Goal: Task Accomplishment & Management: Manage account settings

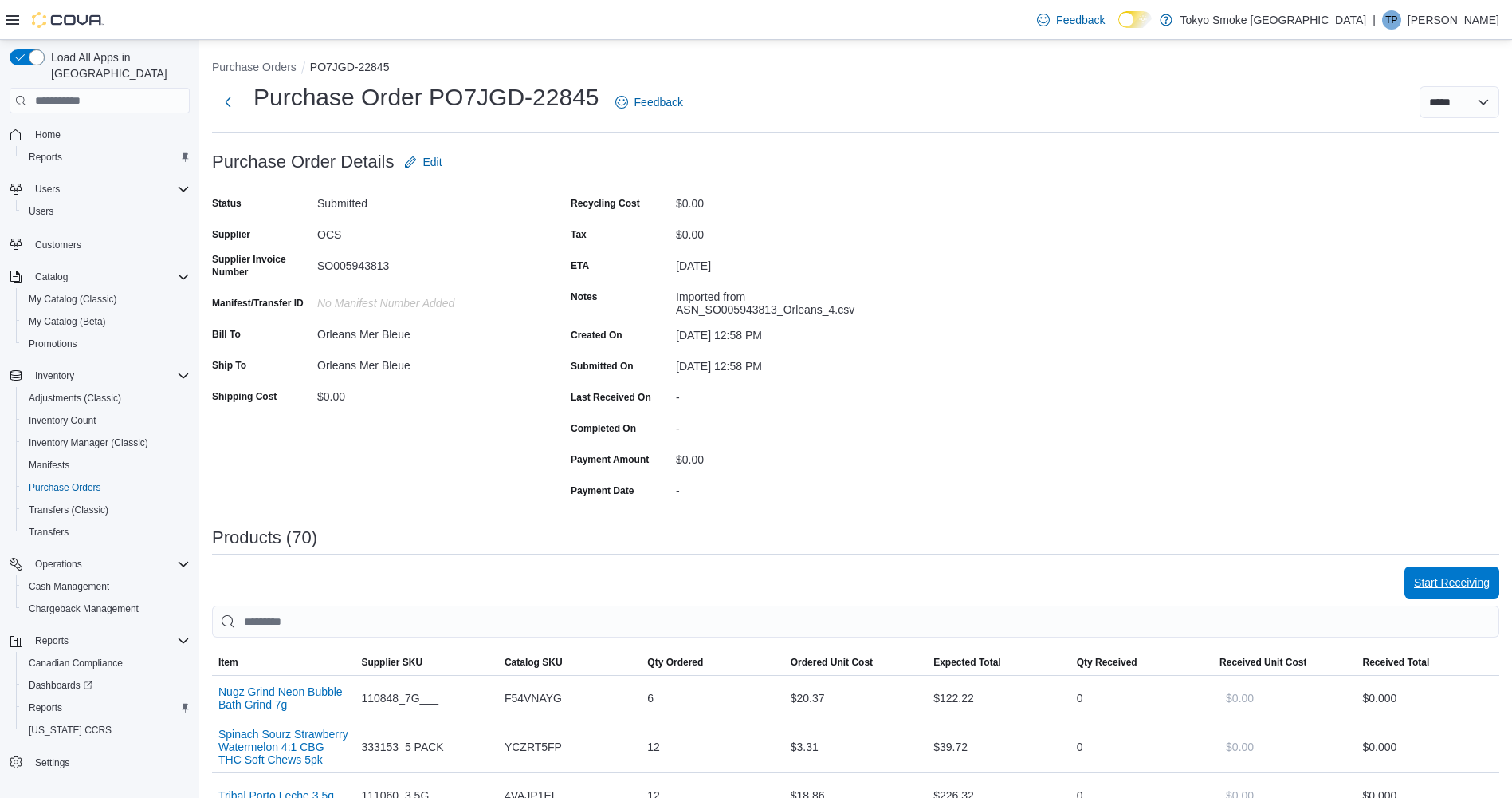
click at [1473, 590] on span "Start Receiving" at bounding box center [1452, 582] width 76 height 32
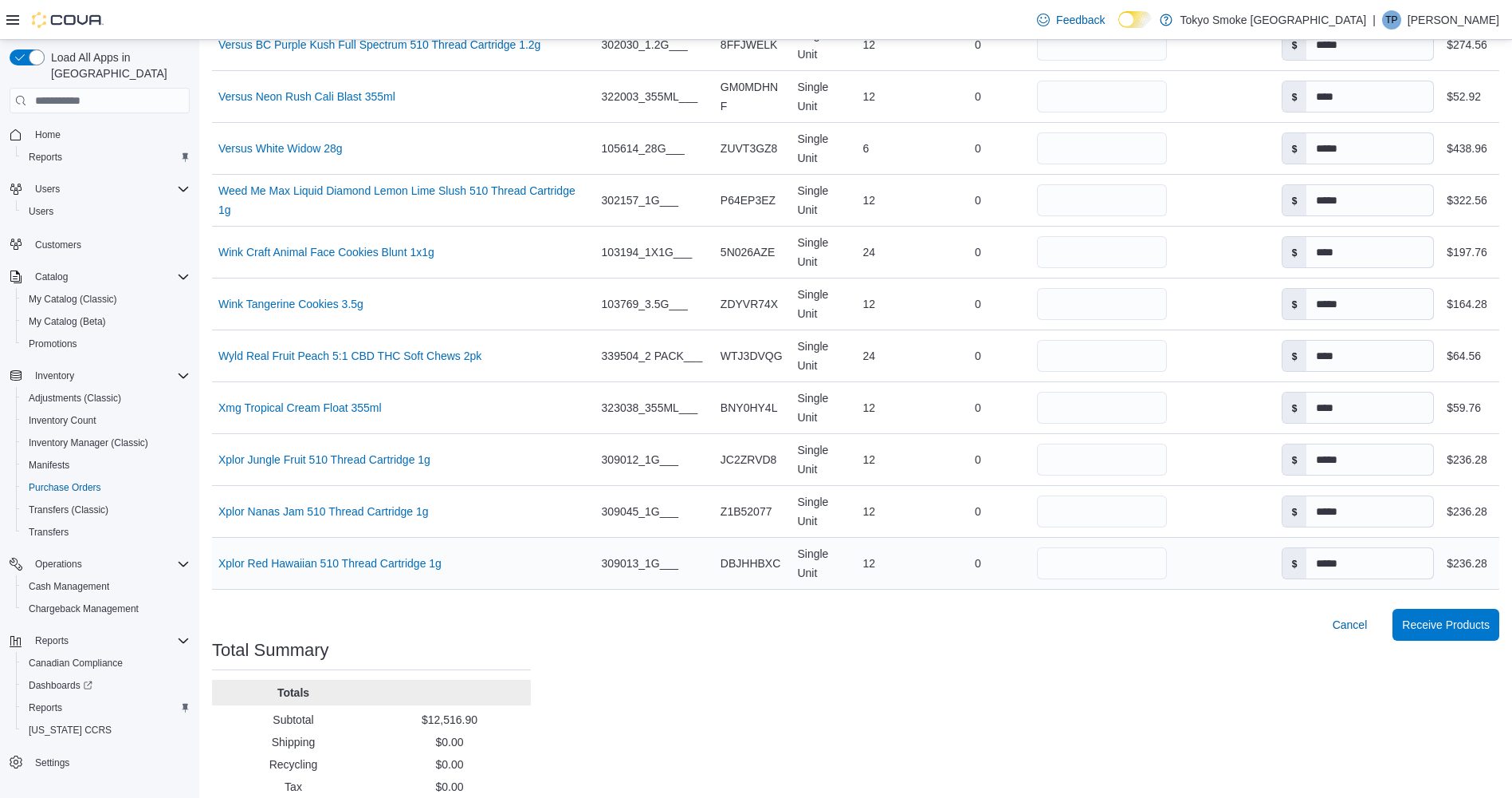
scroll to position [3604, 0]
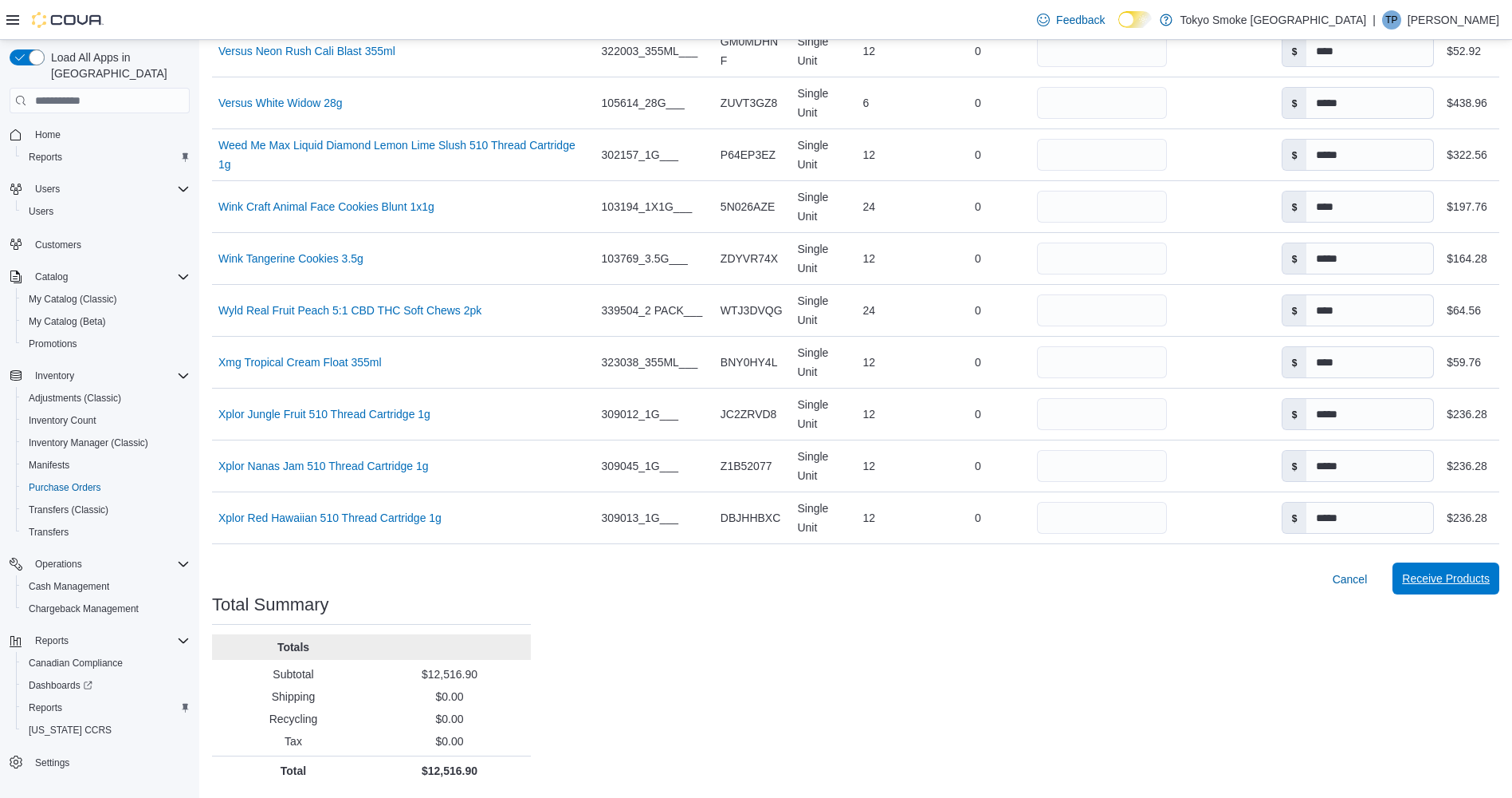
click at [1475, 581] on span "Receive Products" at bounding box center [1446, 578] width 88 height 16
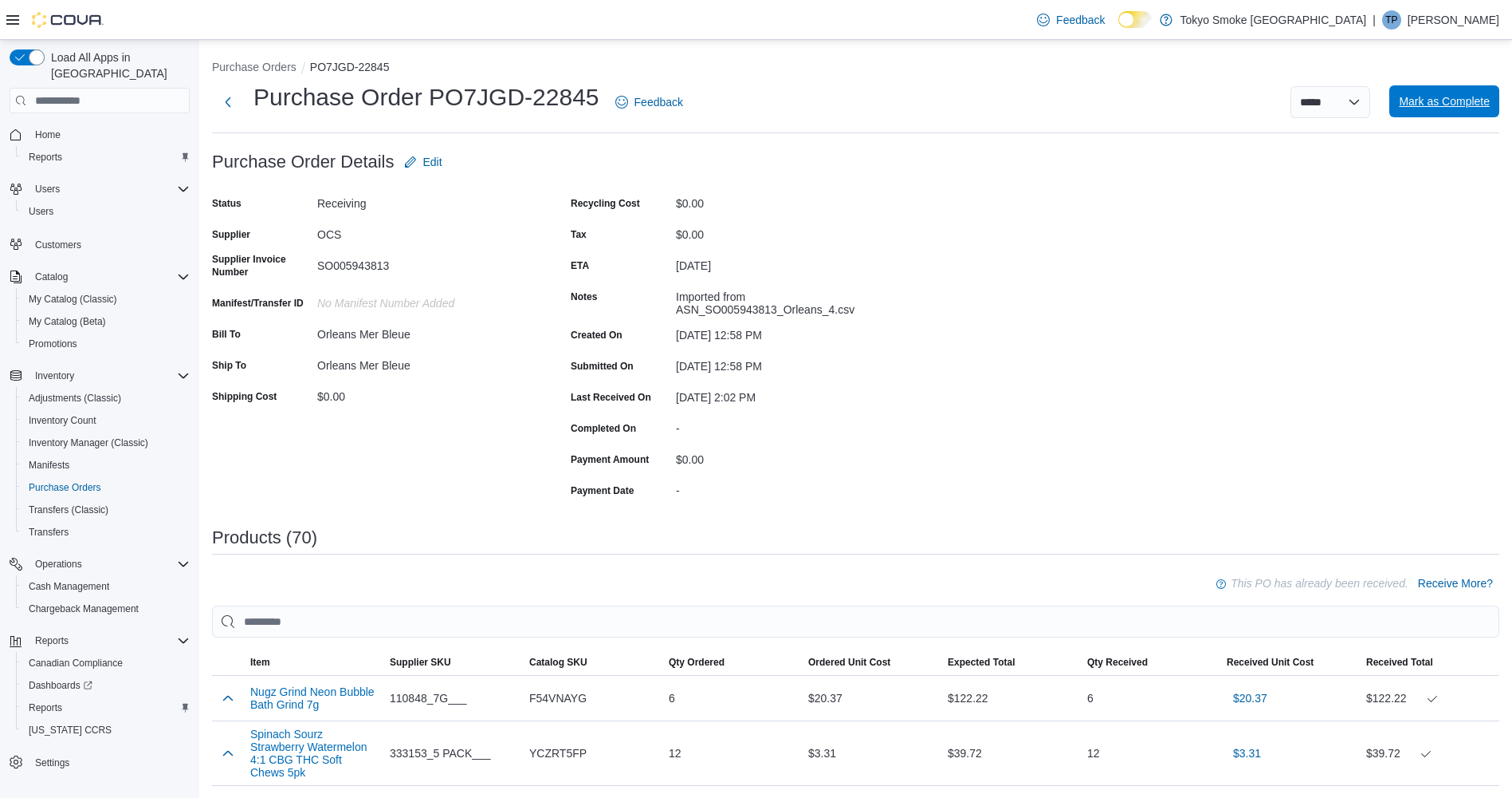
click at [1468, 113] on span "Mark as Complete" at bounding box center [1445, 101] width 91 height 32
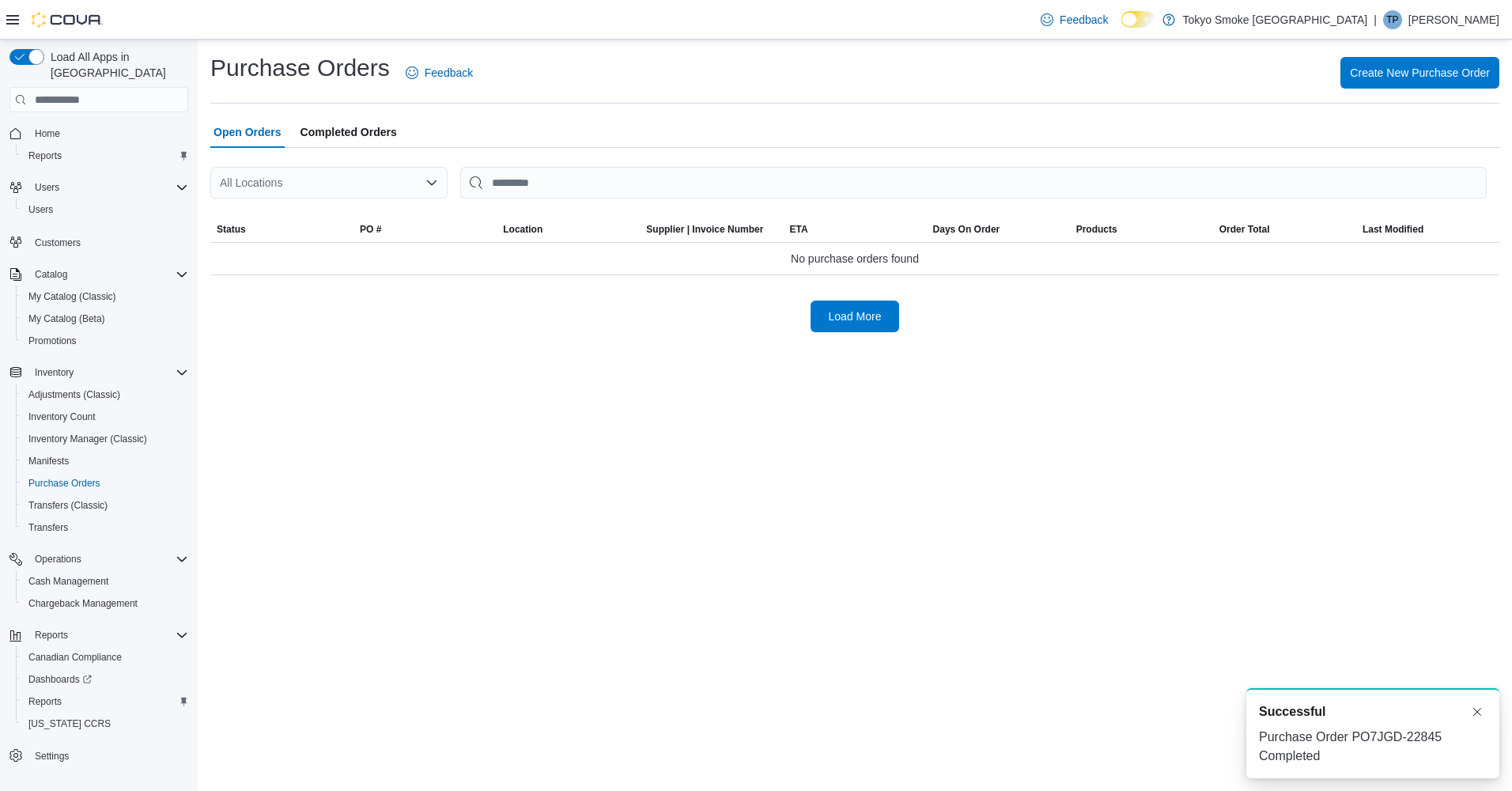
click at [279, 187] on div "All Locations" at bounding box center [328, 182] width 237 height 31
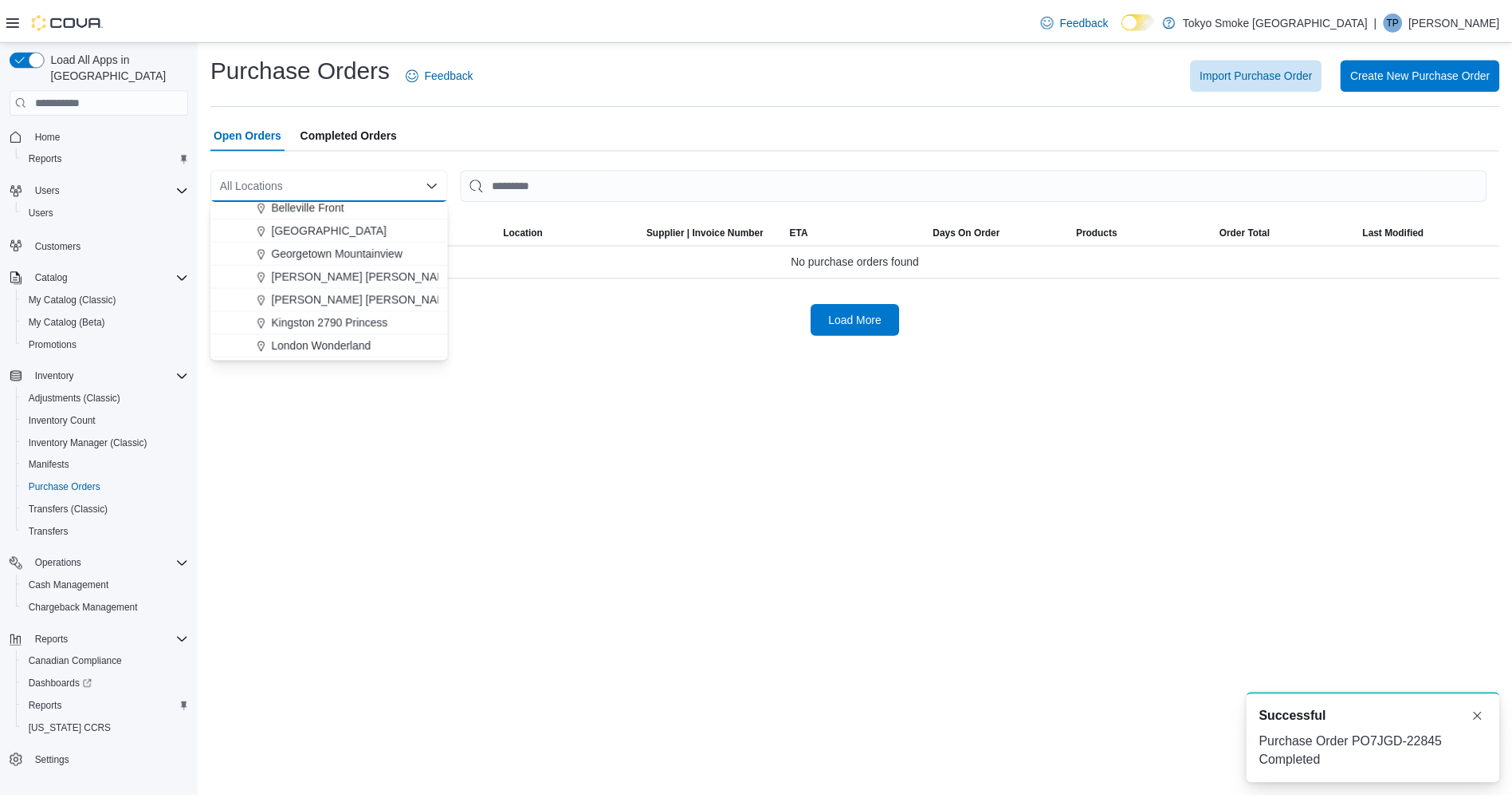
scroll to position [558, 0]
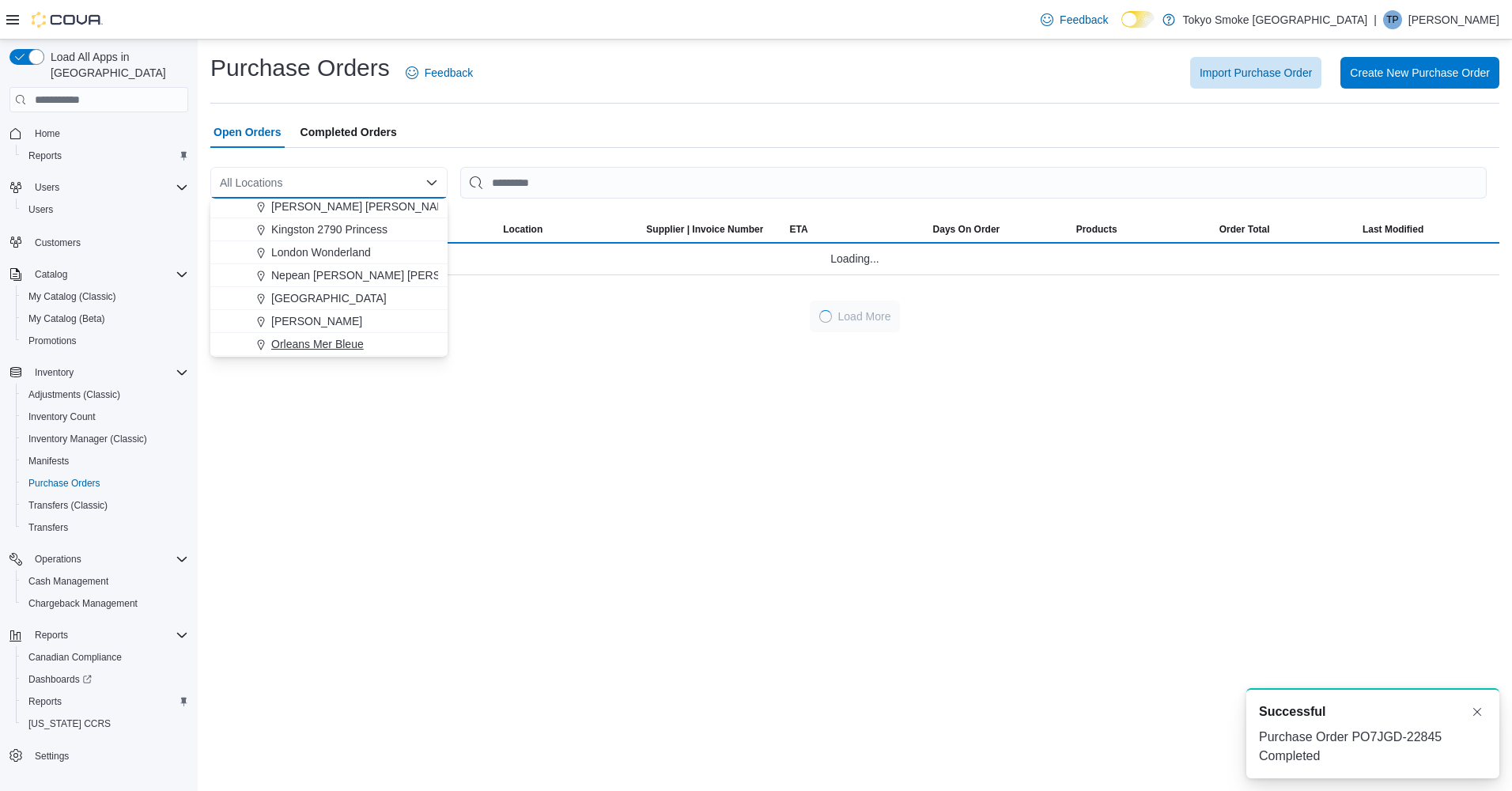
click at [321, 343] on span "Orleans Mer Bleue" at bounding box center [317, 344] width 93 height 16
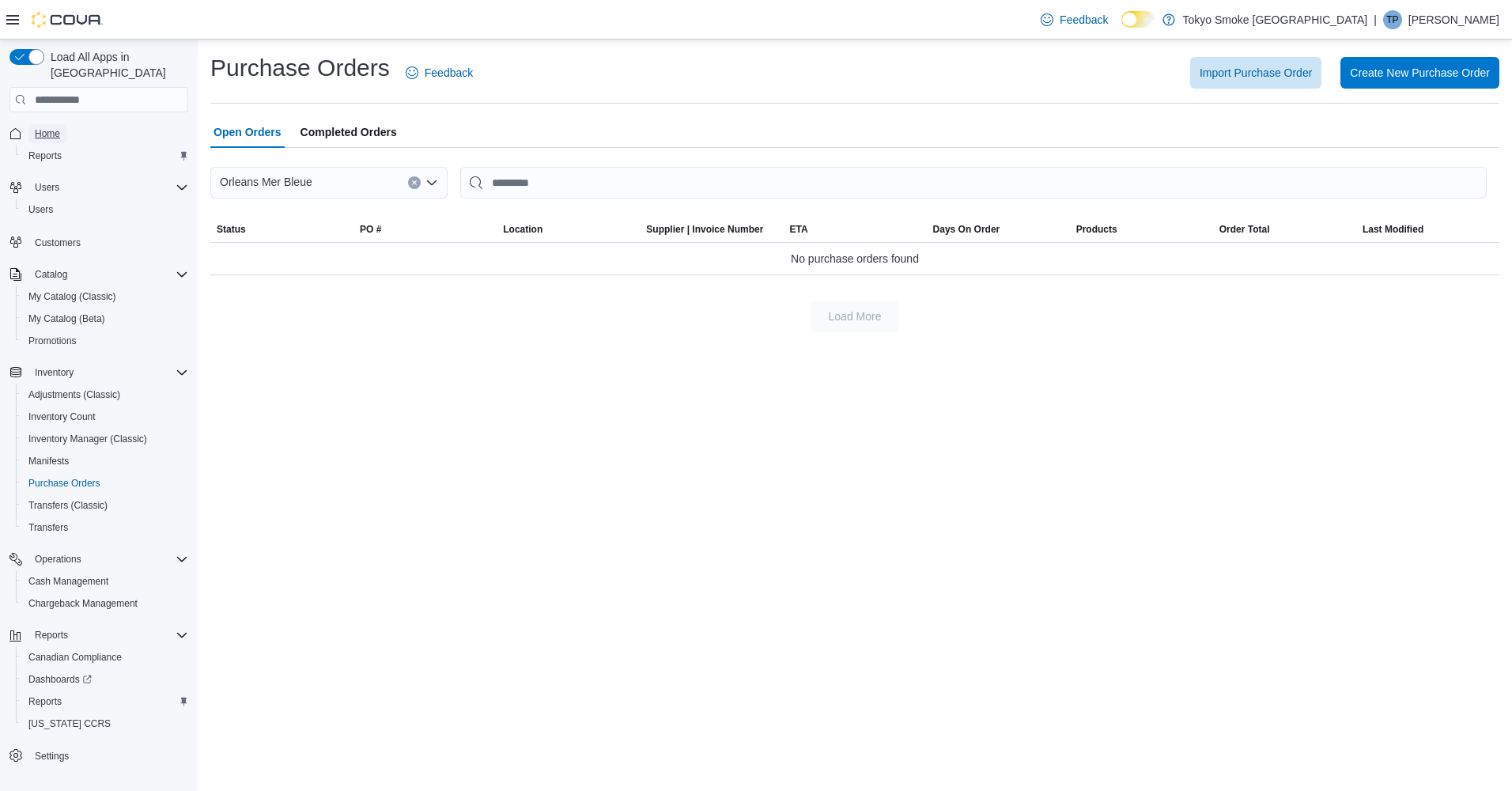
click at [46, 128] on span "Home" at bounding box center [47, 134] width 25 height 13
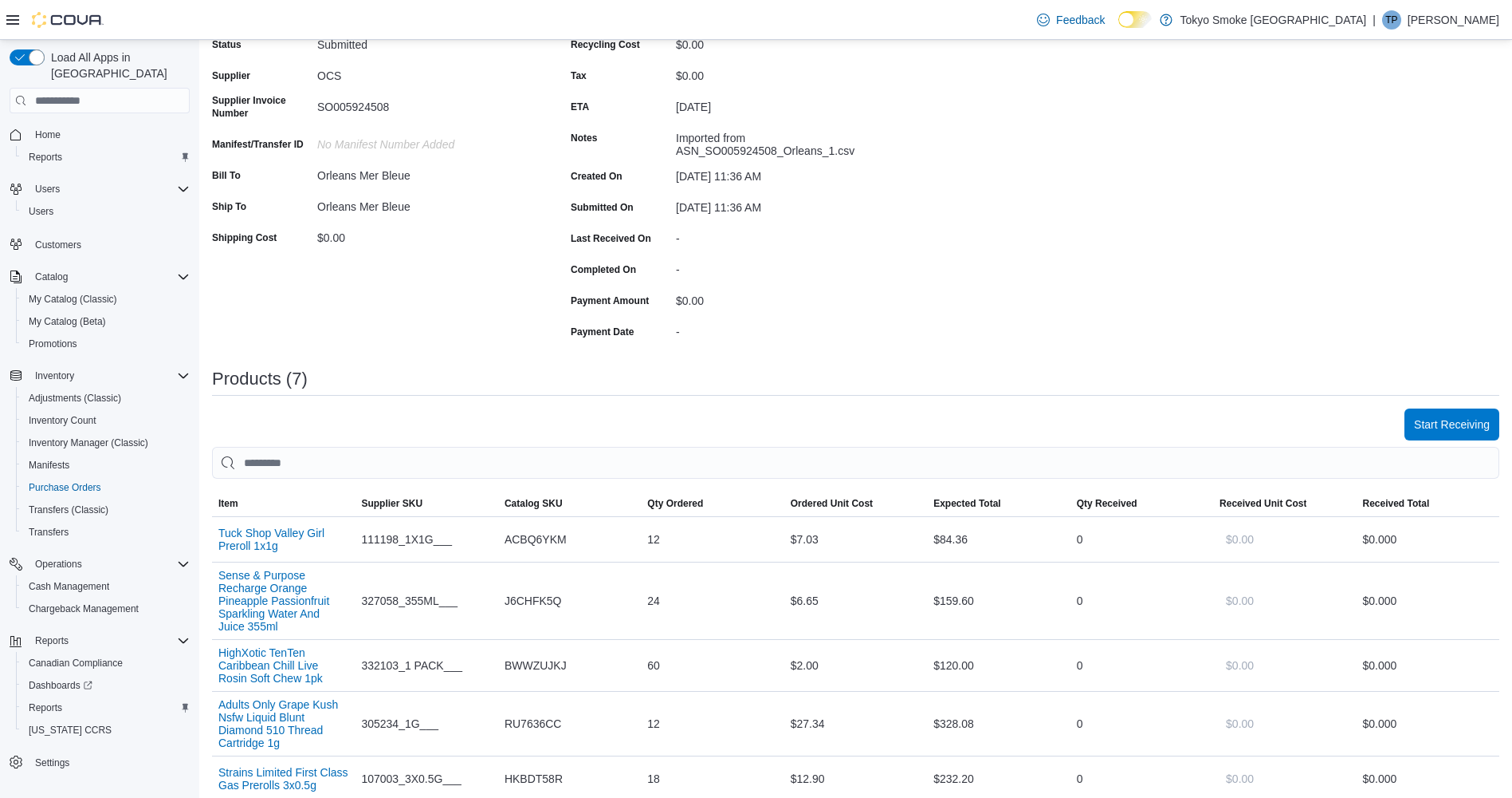
scroll to position [159, 0]
click at [1427, 424] on span "Start Receiving" at bounding box center [1452, 422] width 76 height 16
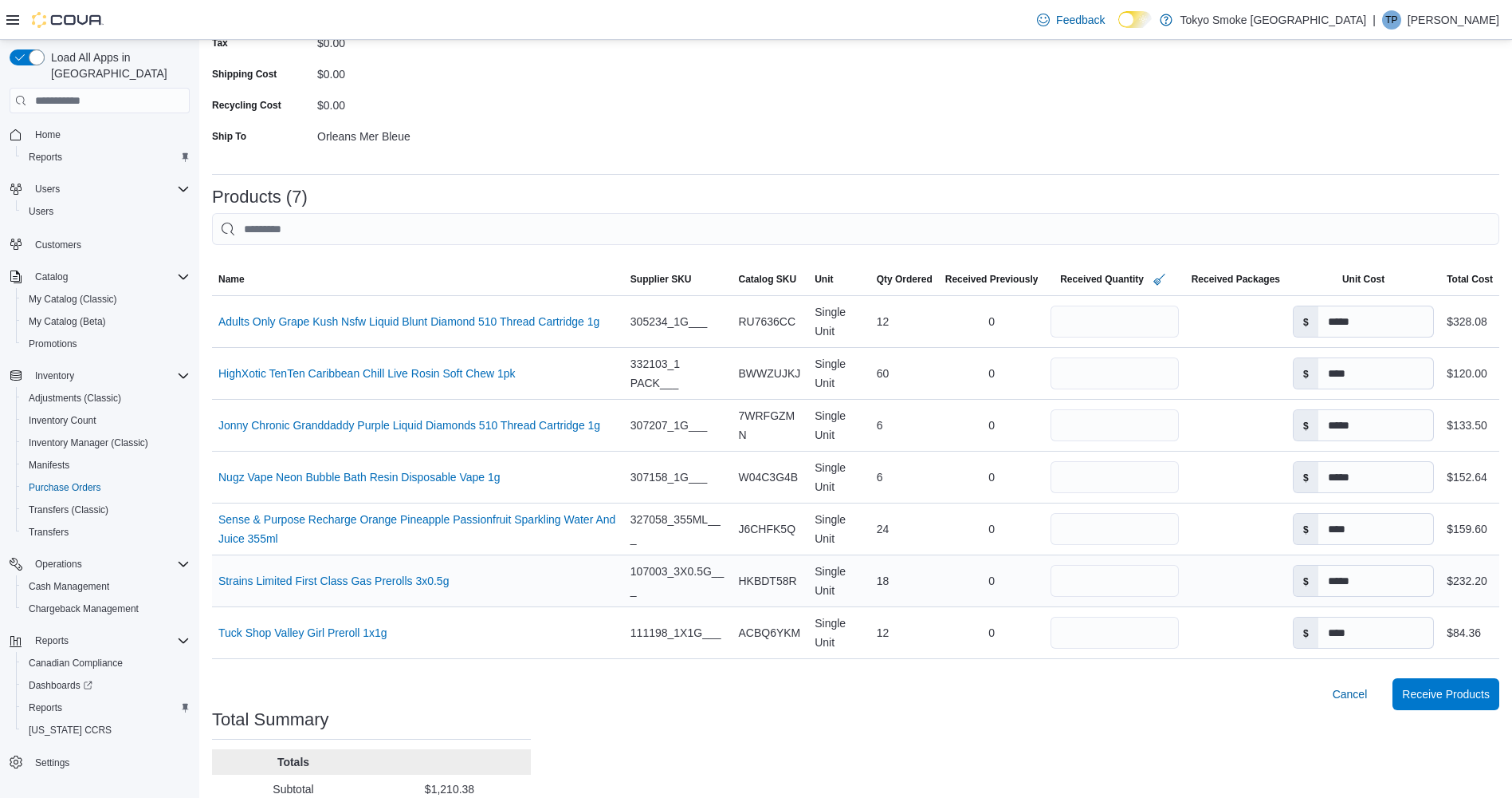
scroll to position [337, 0]
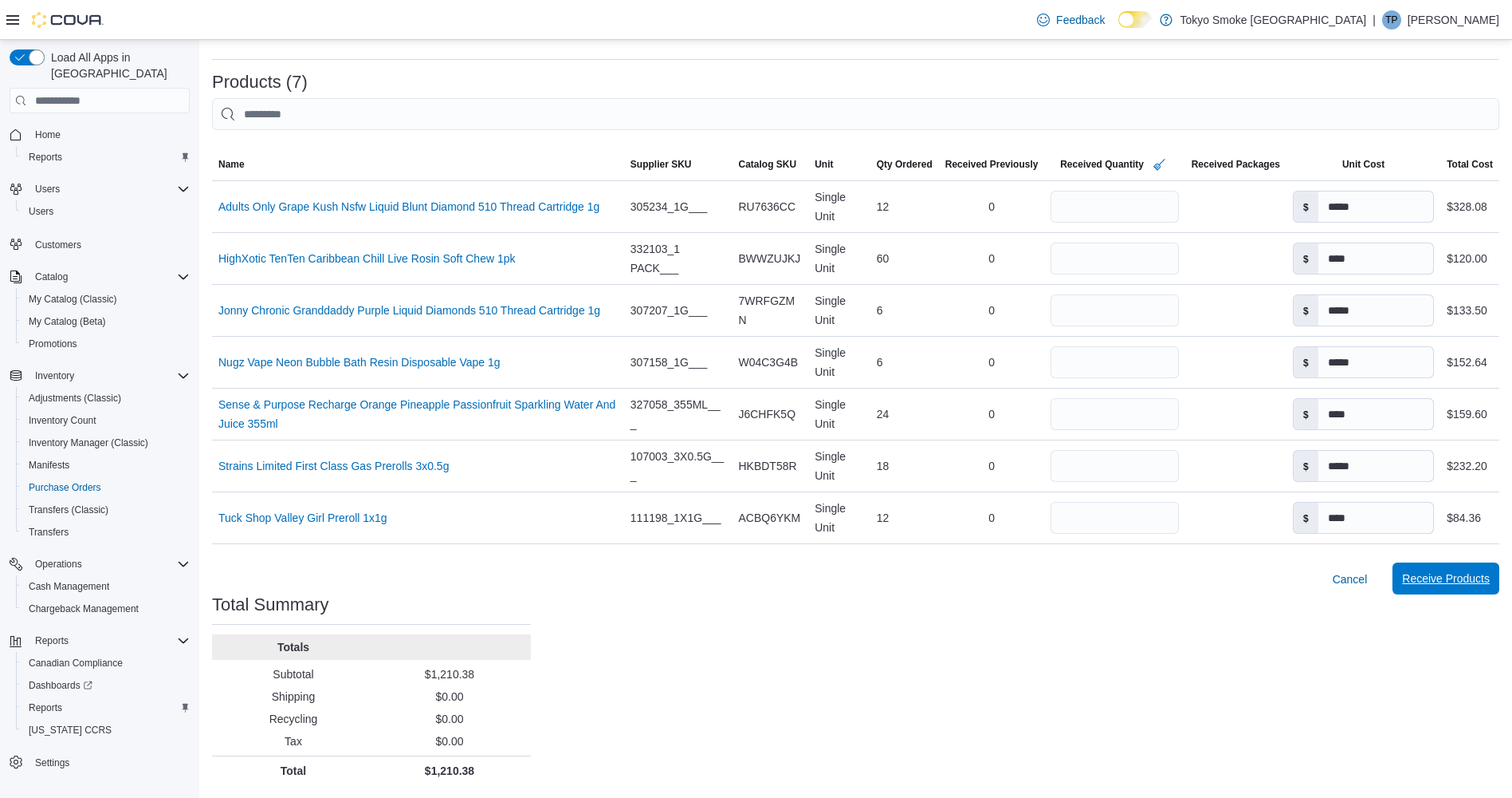
click at [1480, 578] on span "Receive Products" at bounding box center [1446, 578] width 88 height 16
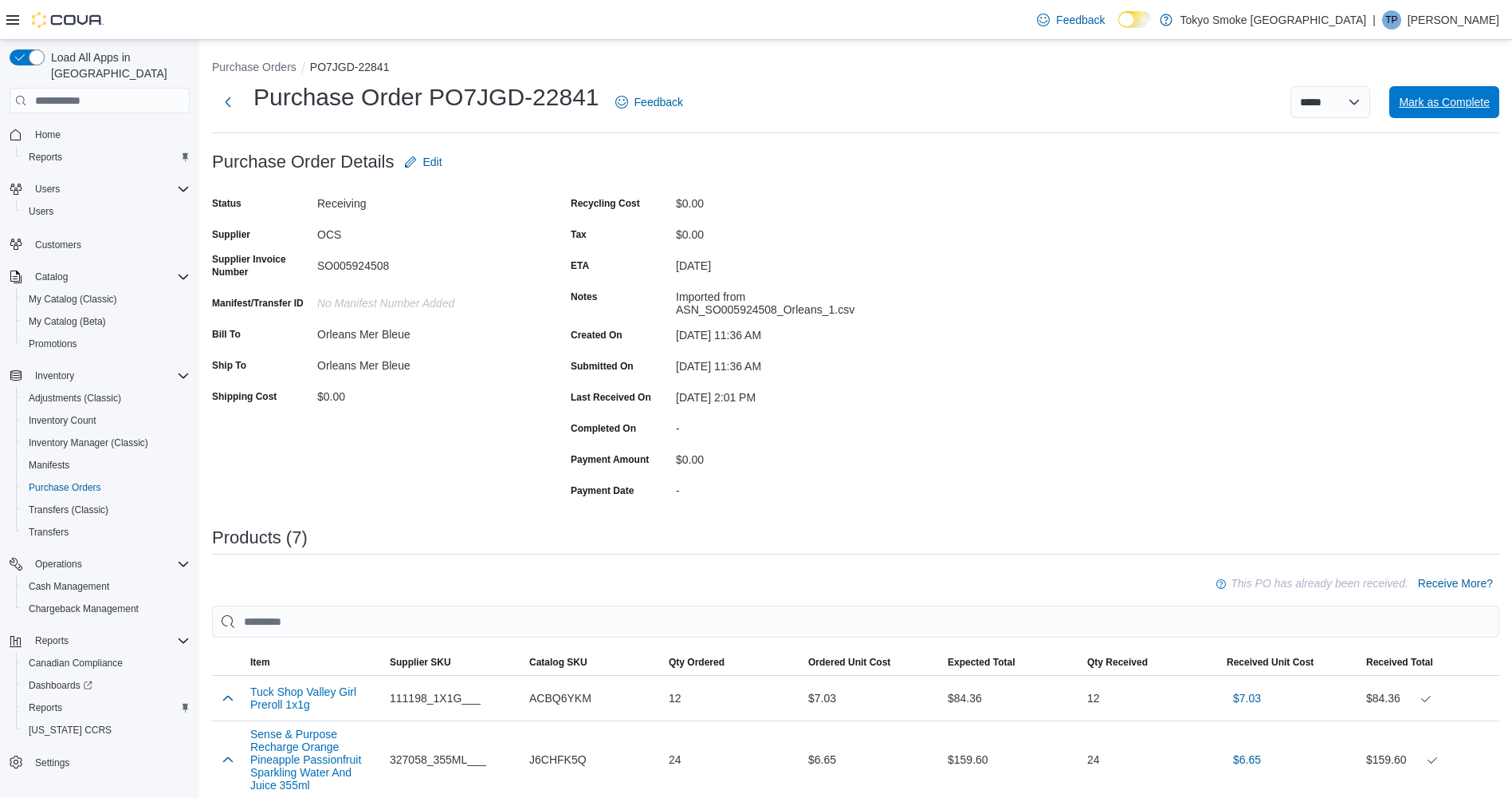
drag, startPoint x: 1440, startPoint y: 93, endPoint x: 1396, endPoint y: 81, distance: 45.6
click at [1440, 93] on span "Mark as Complete" at bounding box center [1445, 102] width 91 height 32
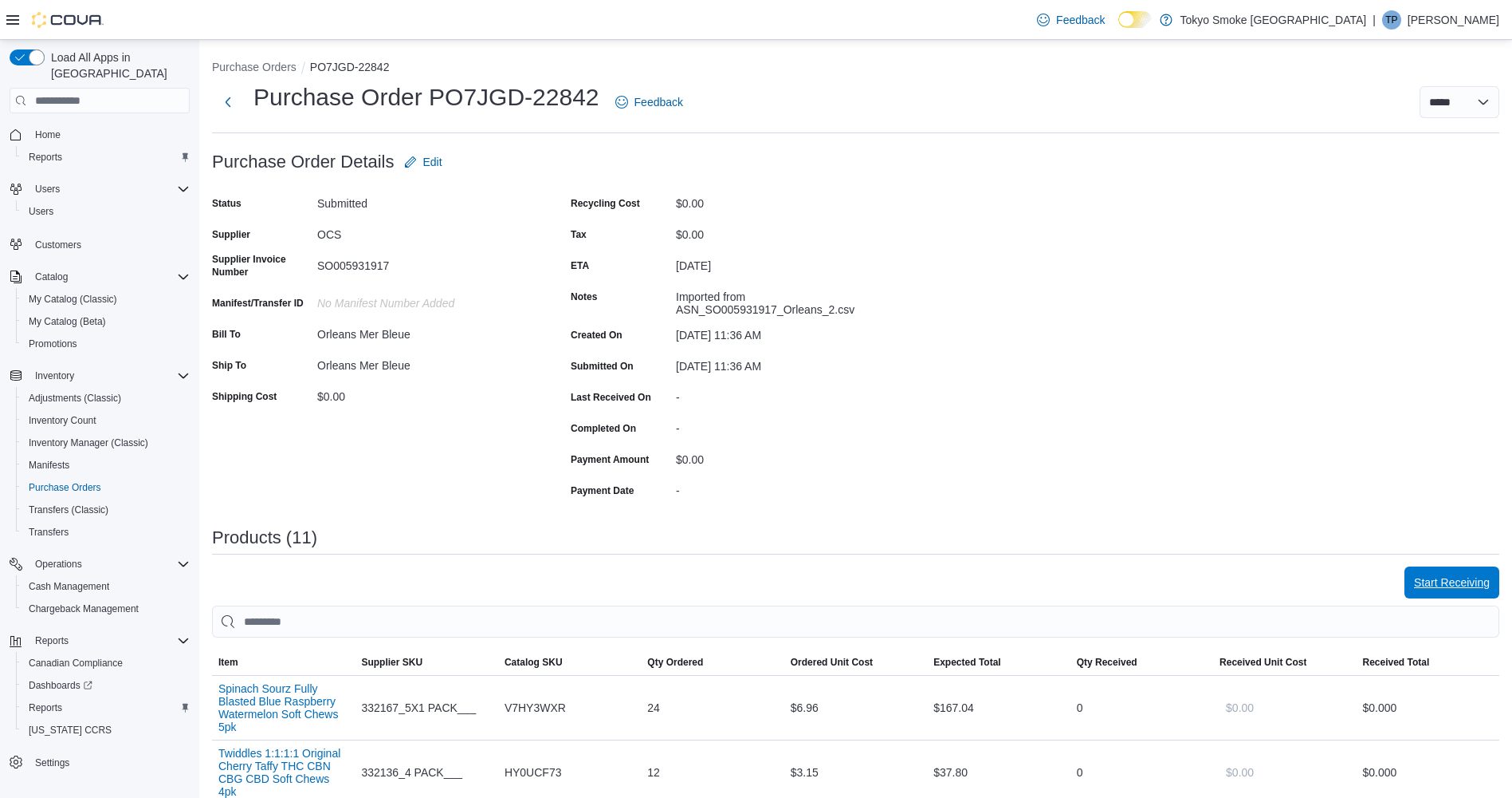
click at [1480, 580] on span "Start Receiving" at bounding box center [1452, 583] width 76 height 16
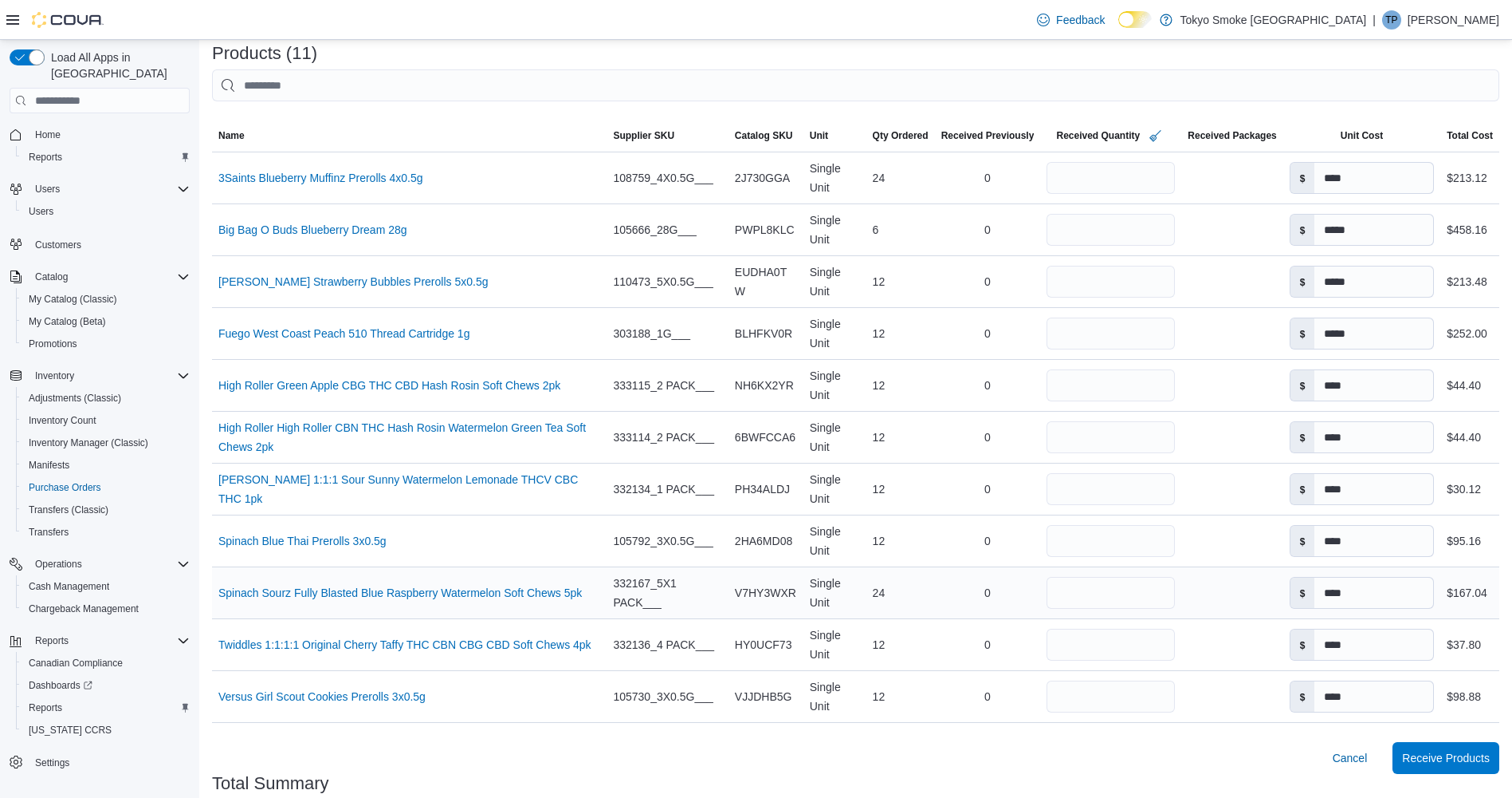
scroll to position [545, 0]
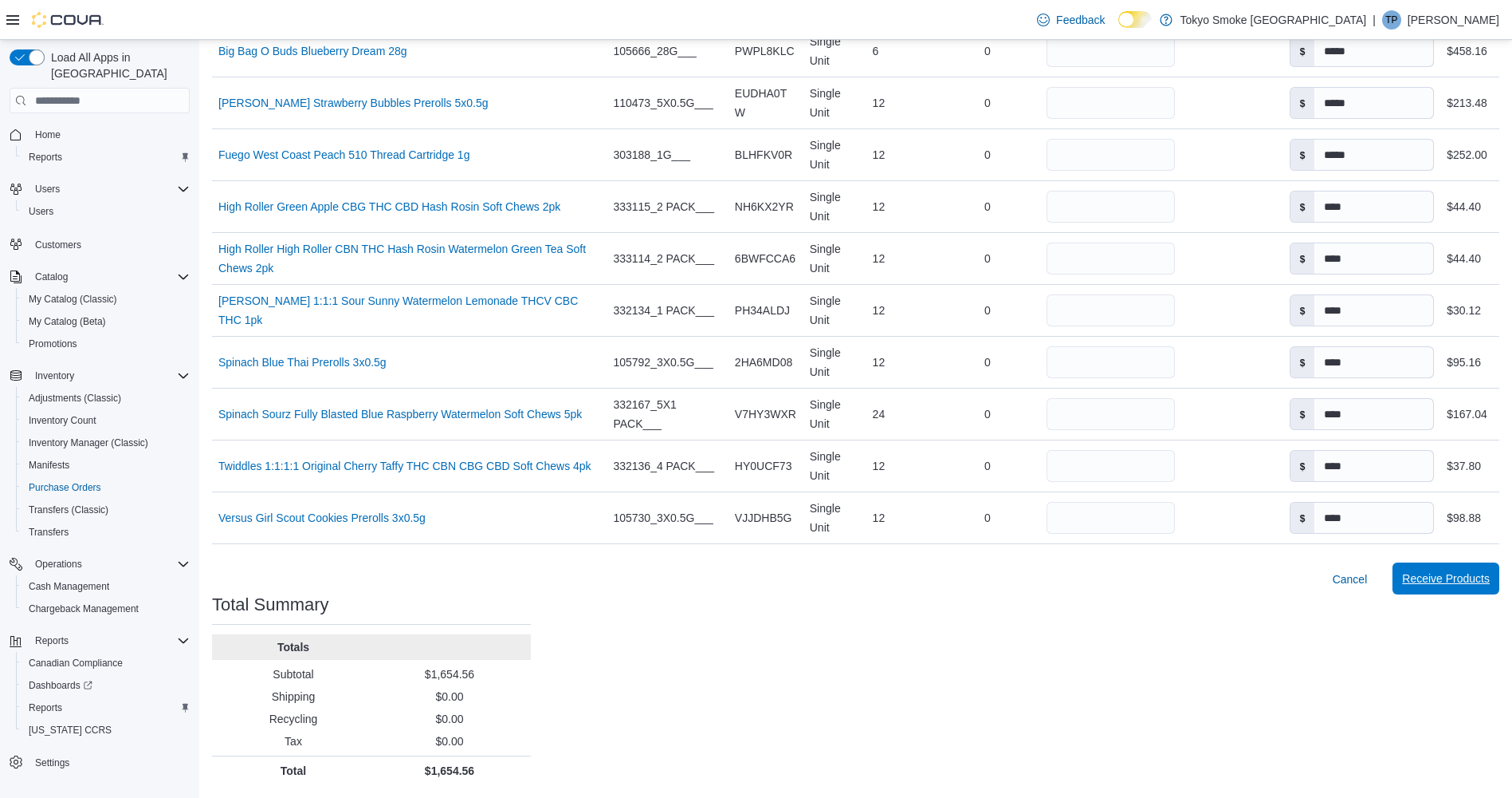
click at [1454, 594] on span "Receive Products" at bounding box center [1446, 578] width 88 height 32
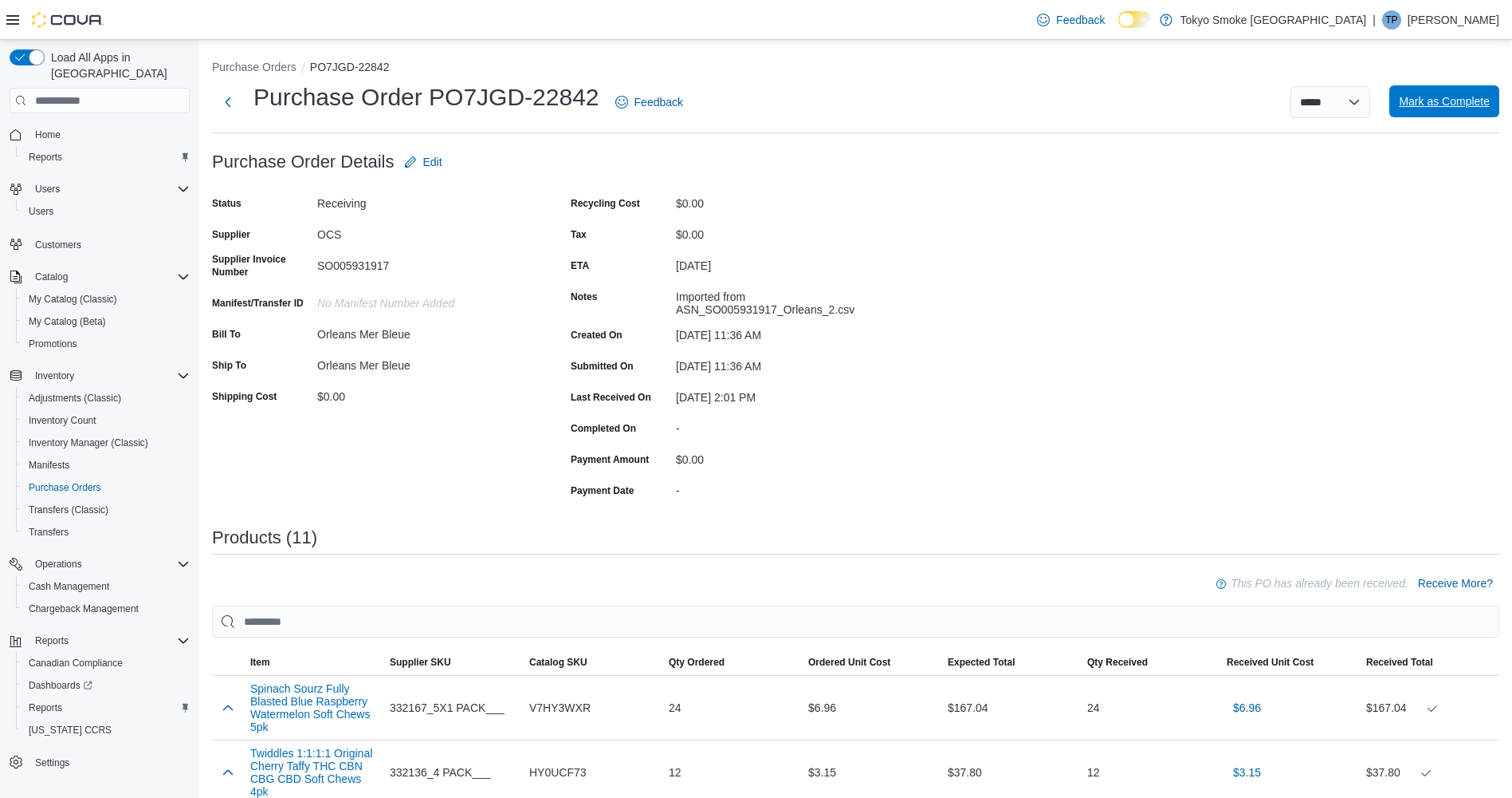
click at [1450, 112] on span "Mark as Complete" at bounding box center [1445, 101] width 91 height 32
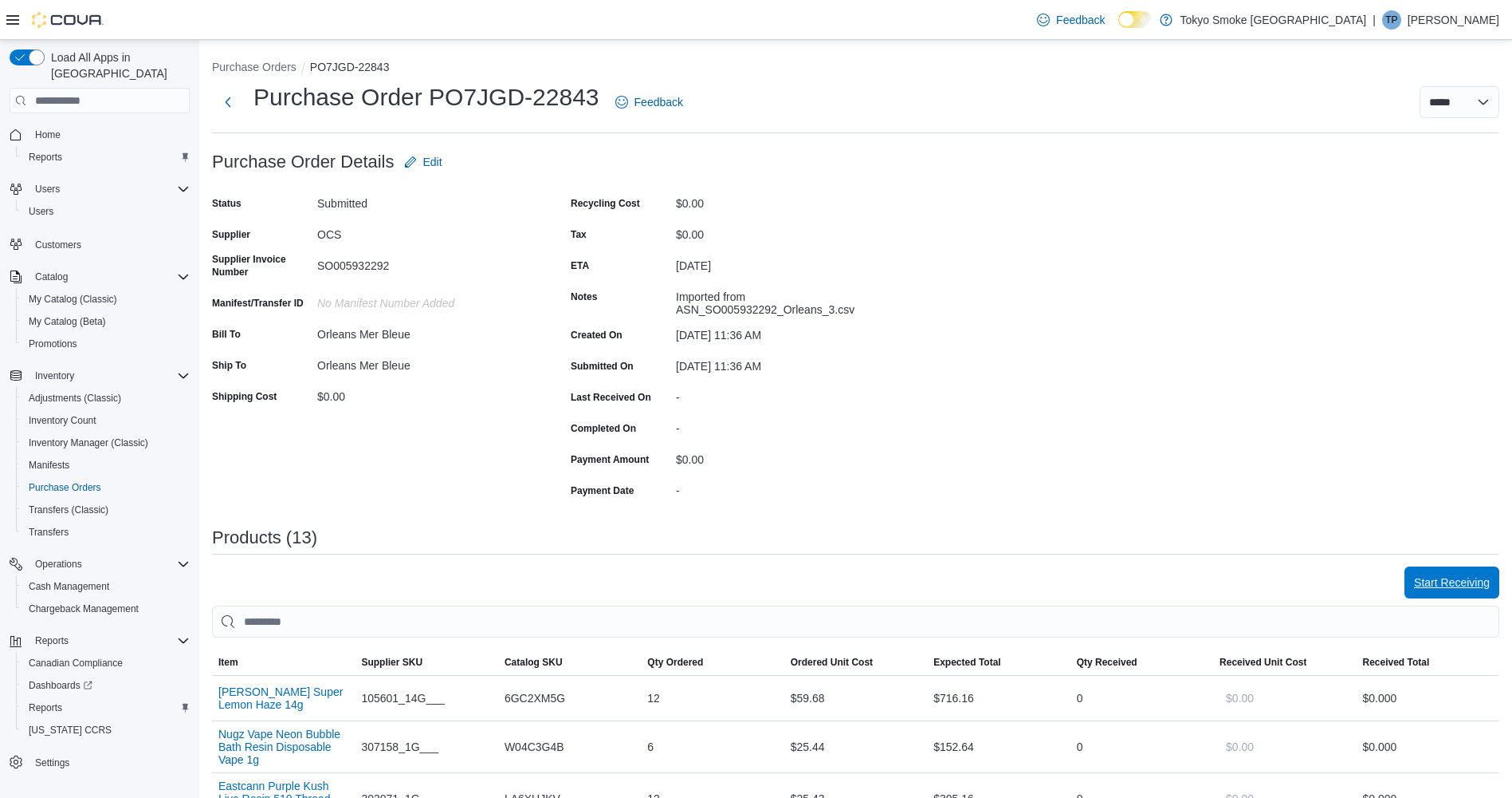
click at [1487, 594] on span "Start Receiving" at bounding box center [1452, 582] width 76 height 32
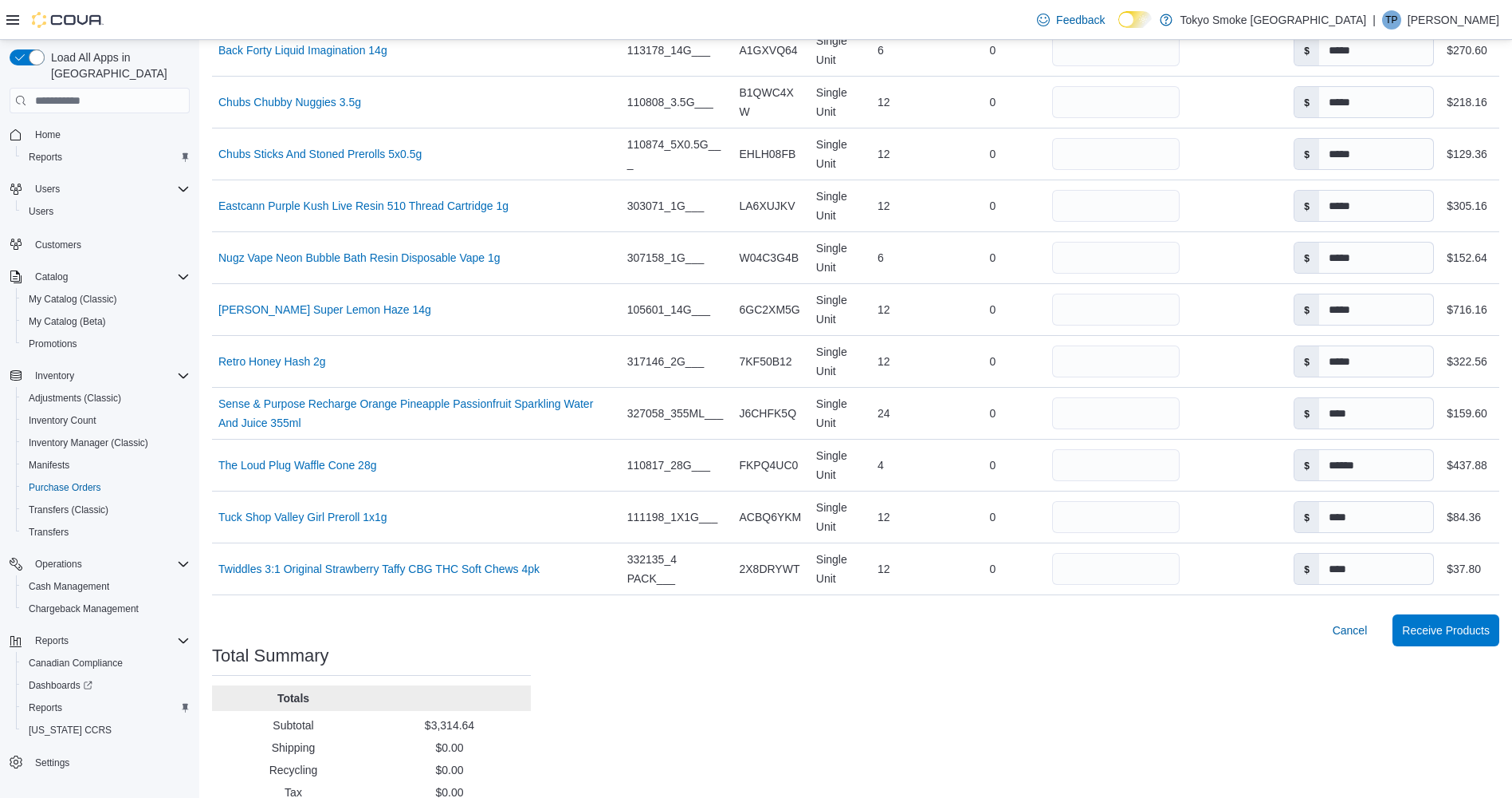
scroll to position [648, 0]
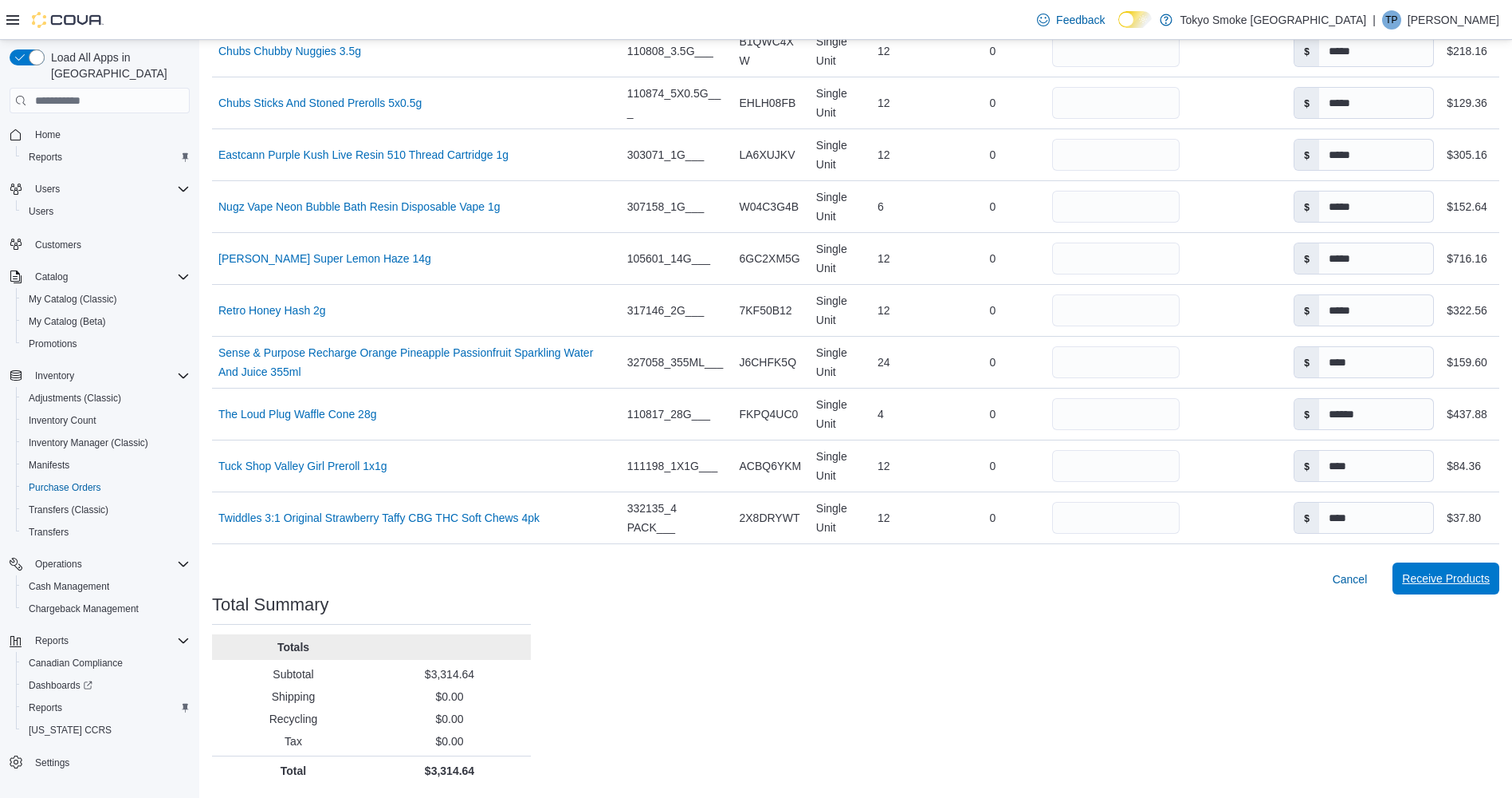
click at [1476, 587] on span "Receive Products" at bounding box center [1446, 578] width 88 height 32
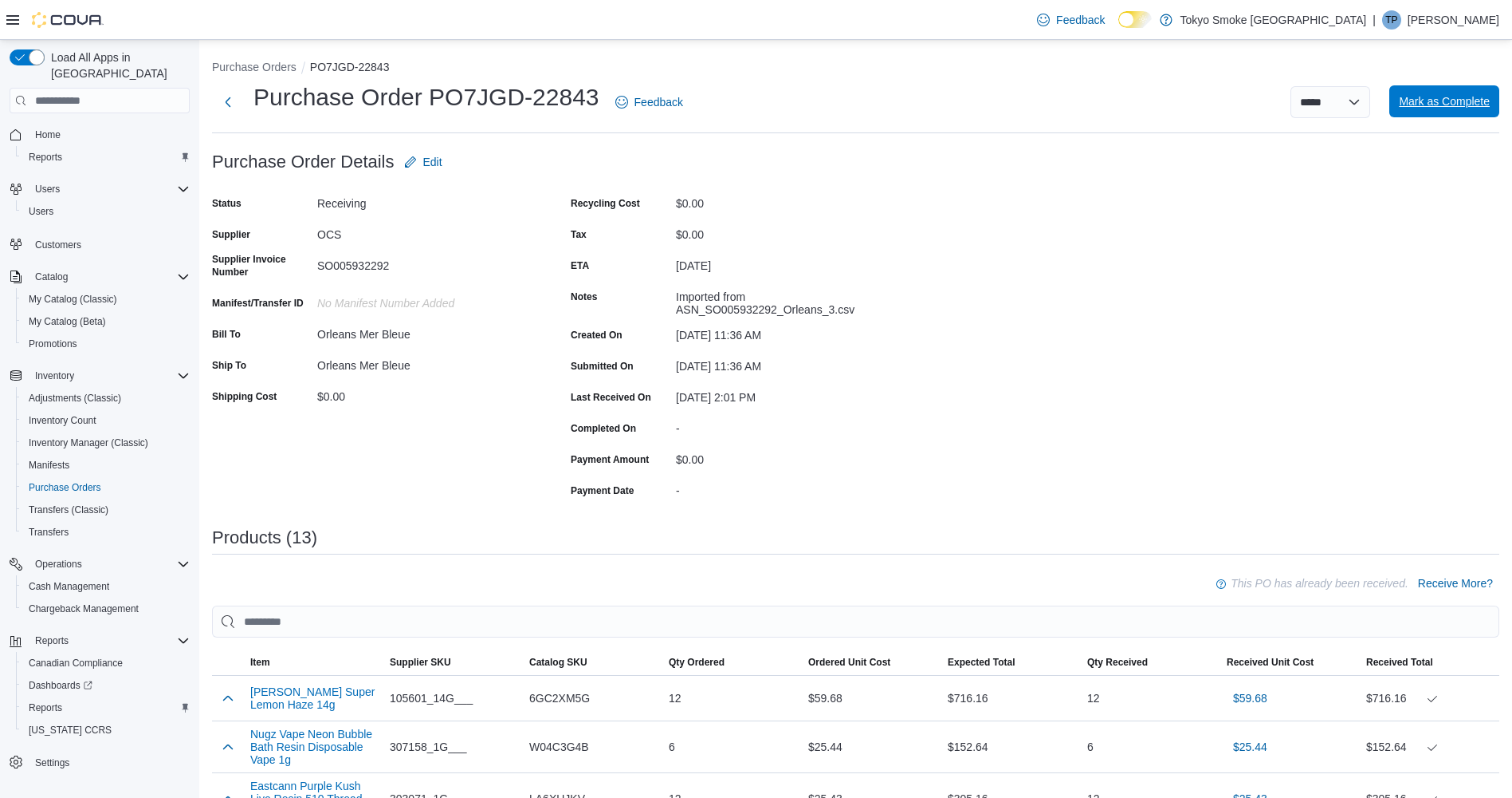
click at [1445, 107] on span "Mark as Complete" at bounding box center [1445, 102] width 91 height 16
